Goal: Transaction & Acquisition: Purchase product/service

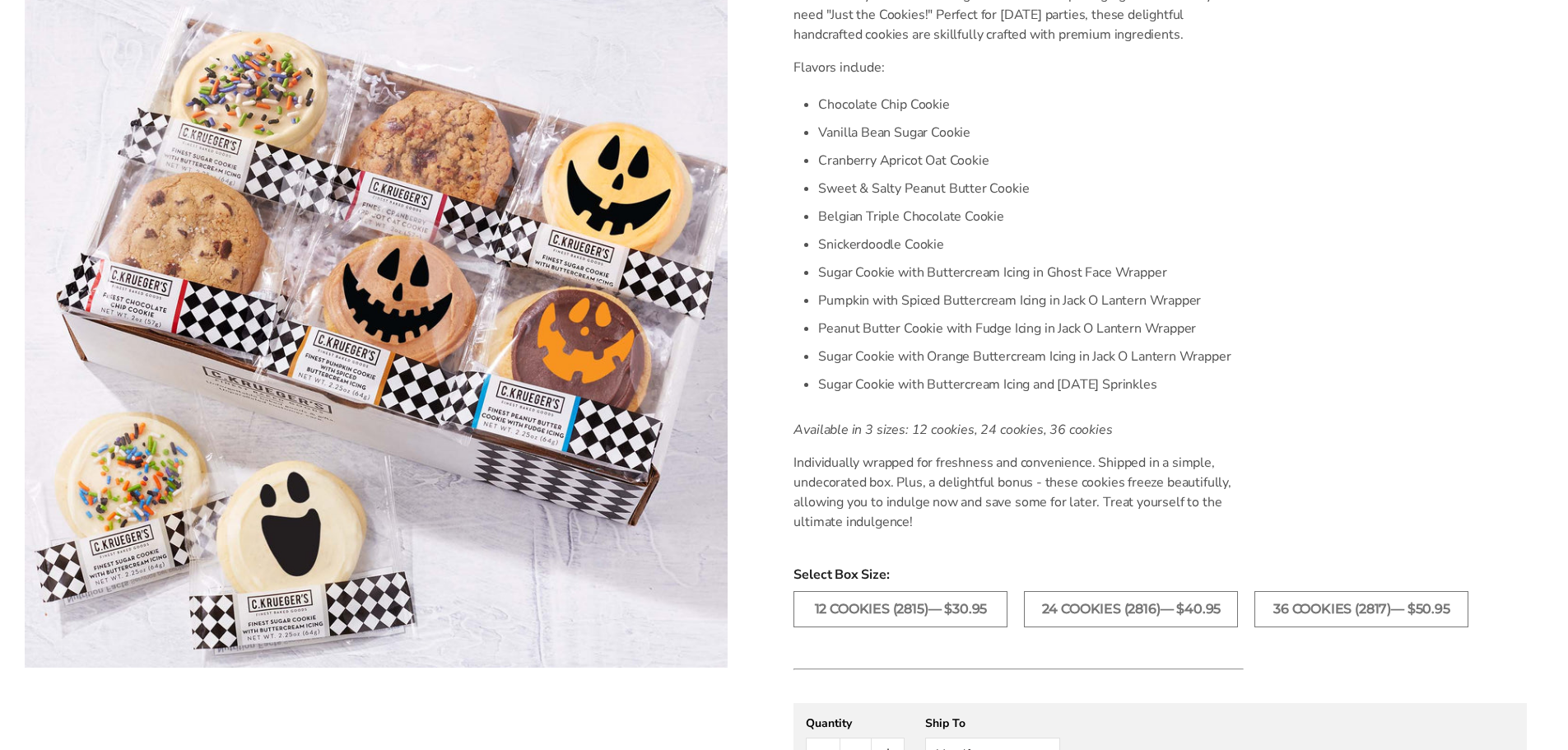
scroll to position [412, 0]
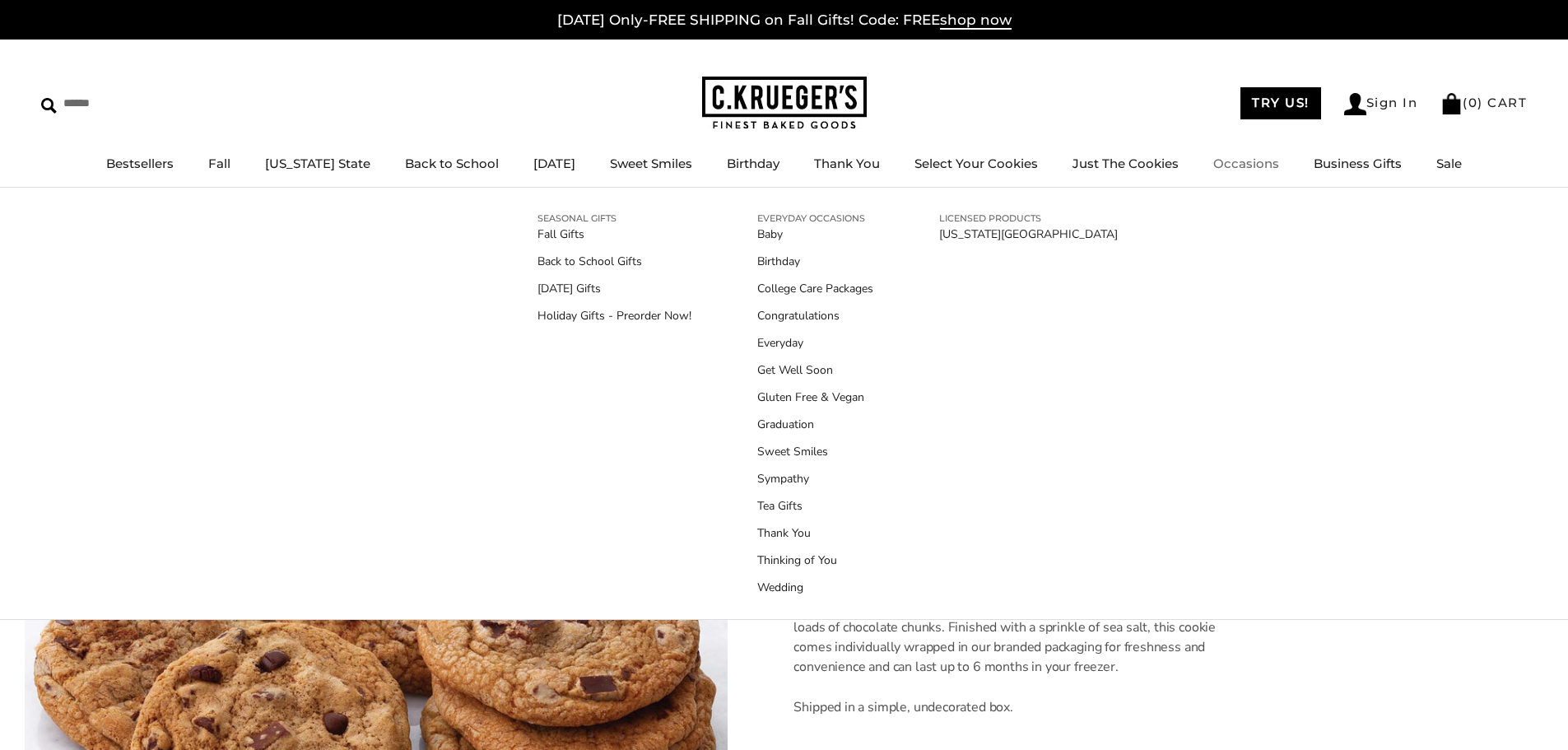
click at [1254, 160] on link "Occasions" at bounding box center [1246, 163] width 66 height 15
click at [573, 286] on link "[DATE] Gifts" at bounding box center [615, 288] width 154 height 17
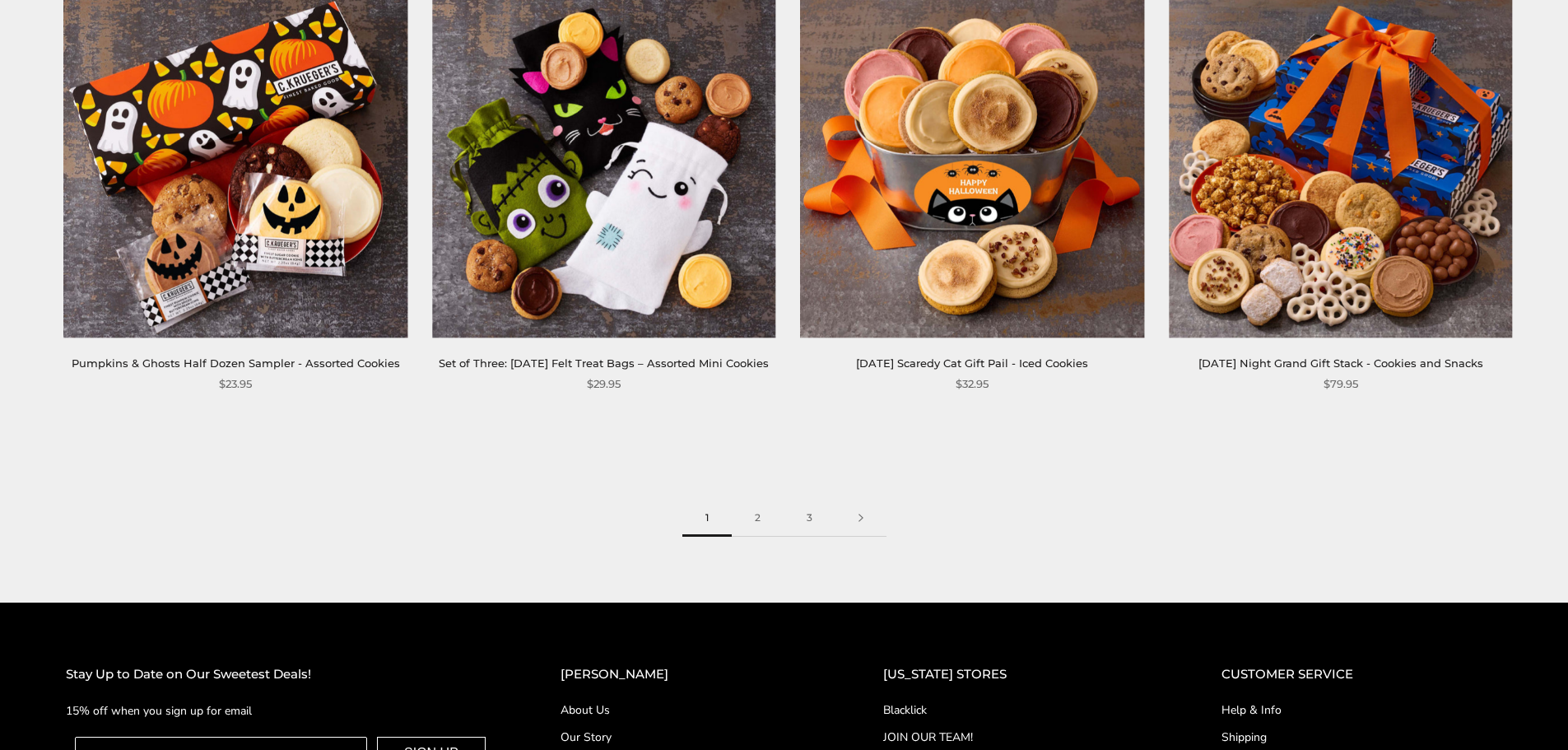
scroll to position [2717, 0]
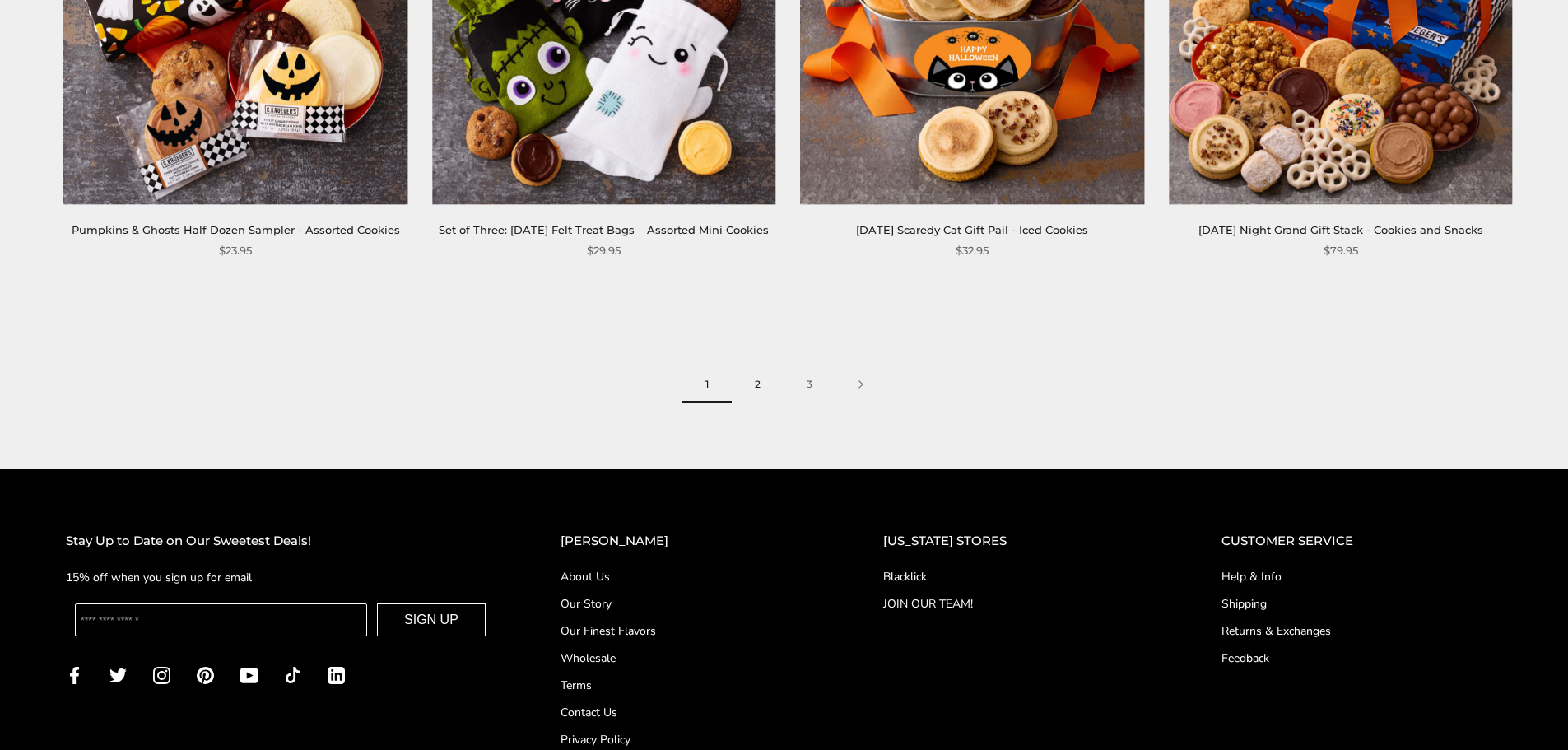
click at [758, 403] on link "2" at bounding box center [757, 385] width 52 height 37
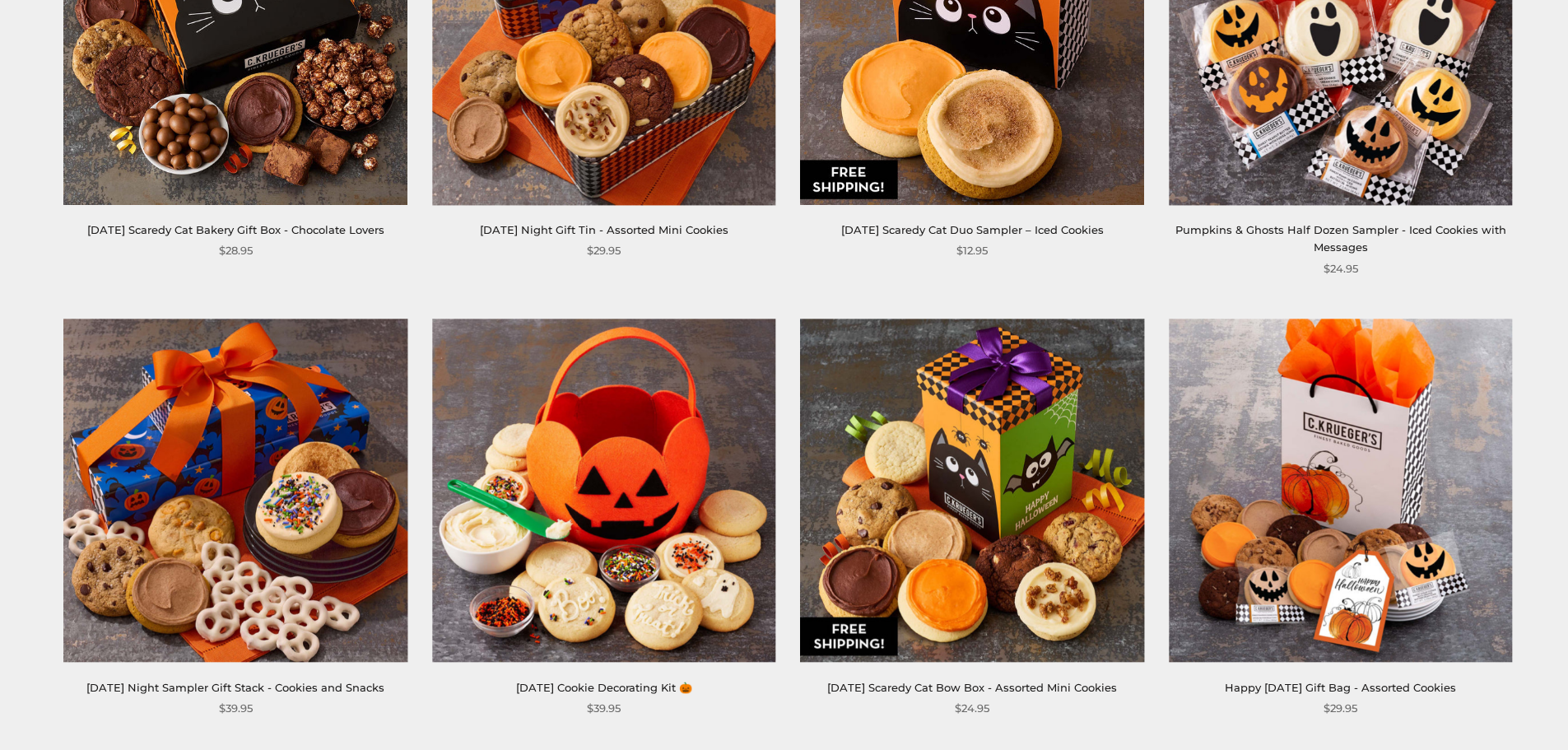
scroll to position [1399, 0]
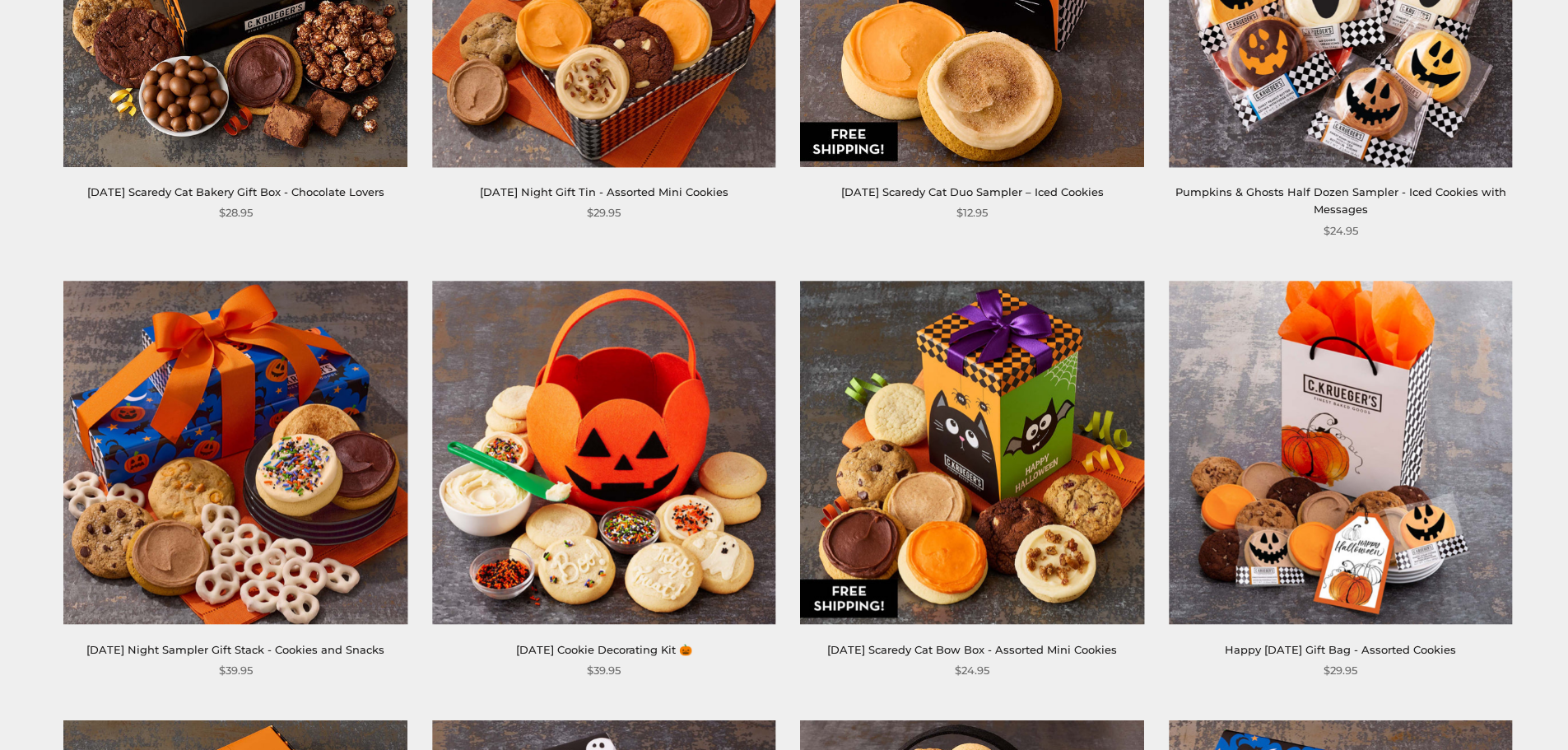
click at [1327, 196] on link "Pumpkins & Ghosts Half Dozen Sampler - Iced Cookies with Messages" at bounding box center [1340, 200] width 331 height 30
